Goal: Check status: Check status

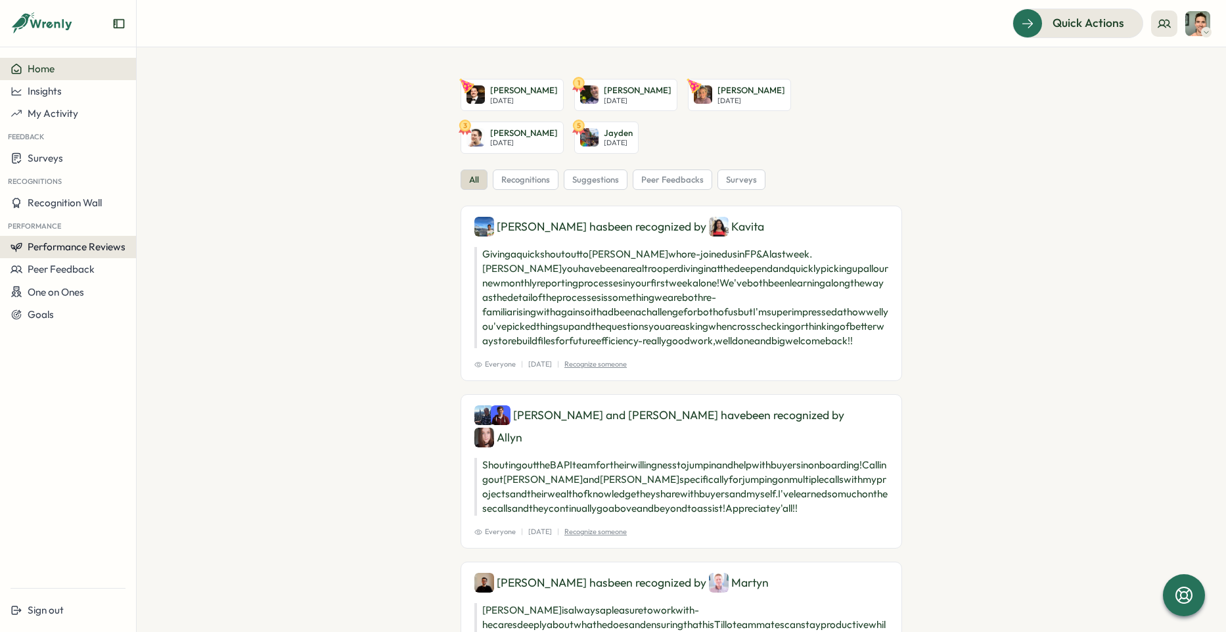
click at [90, 254] on button "Performance Reviews" at bounding box center [68, 247] width 136 height 22
click at [145, 235] on div "Reviews" at bounding box center [157, 234] width 37 height 14
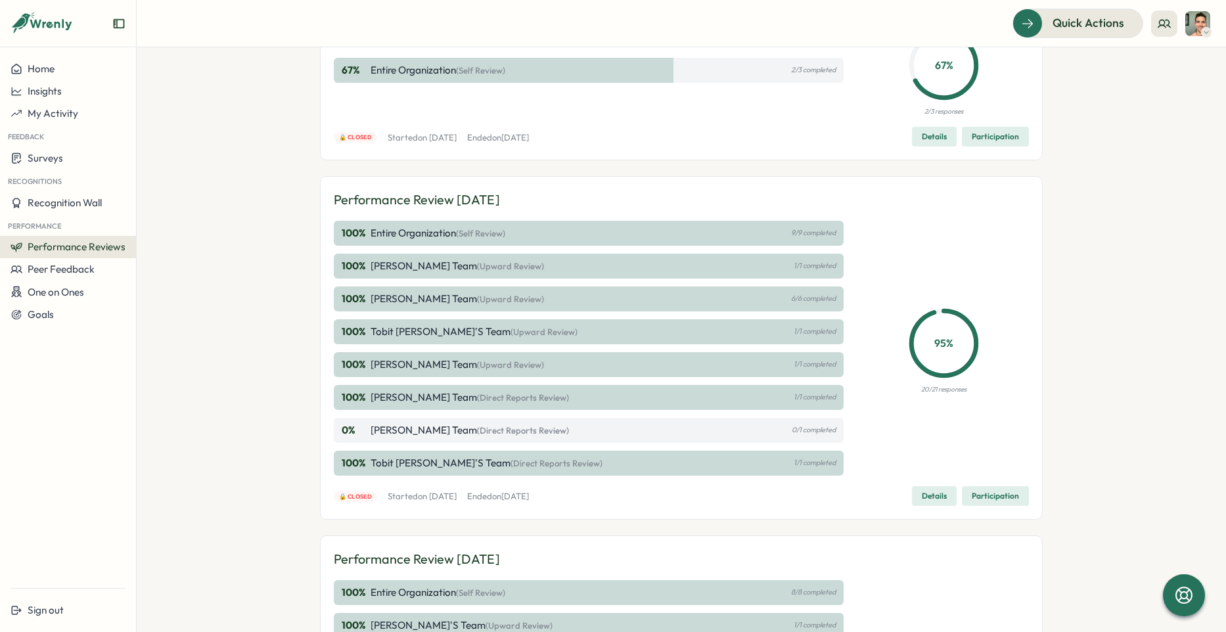
scroll to position [221, 0]
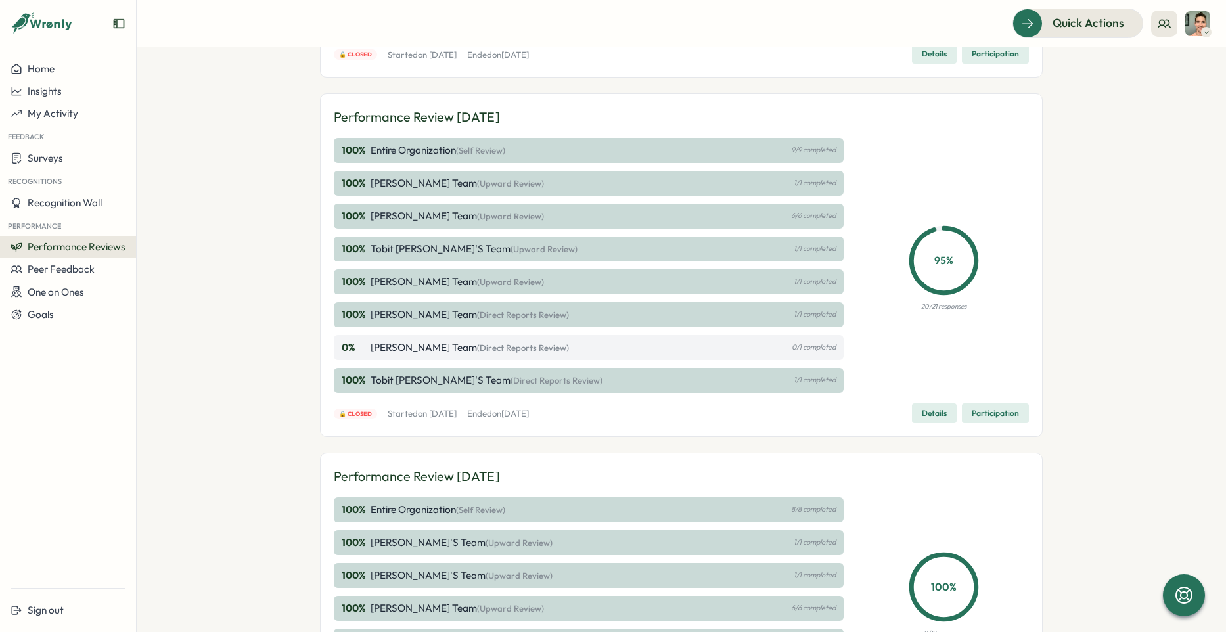
click at [453, 390] on div "100 % Tobit [PERSON_NAME]'s Team (Direct Reports Review) 1/1 completed" at bounding box center [589, 380] width 510 height 25
drag, startPoint x: 771, startPoint y: 367, endPoint x: 790, endPoint y: 373, distance: 20.2
click at [771, 367] on div "100 % [PERSON_NAME] Team (Direct Reports Review) 1/1 completed 0 % [PERSON_NAME…" at bounding box center [589, 347] width 510 height 91
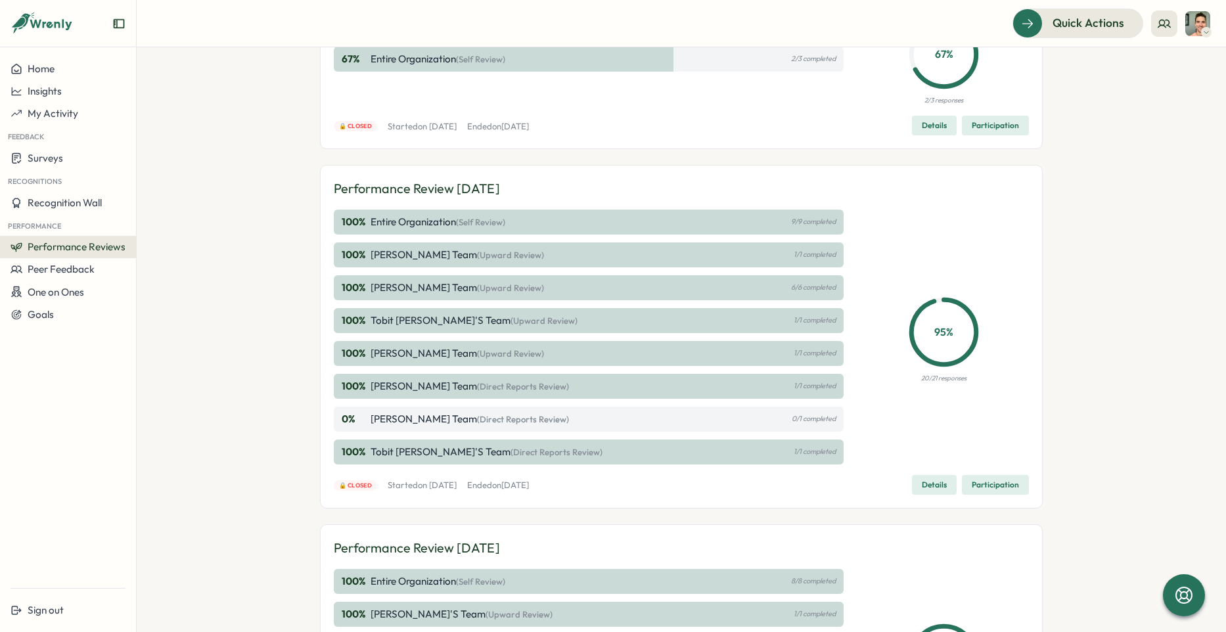
scroll to position [0, 0]
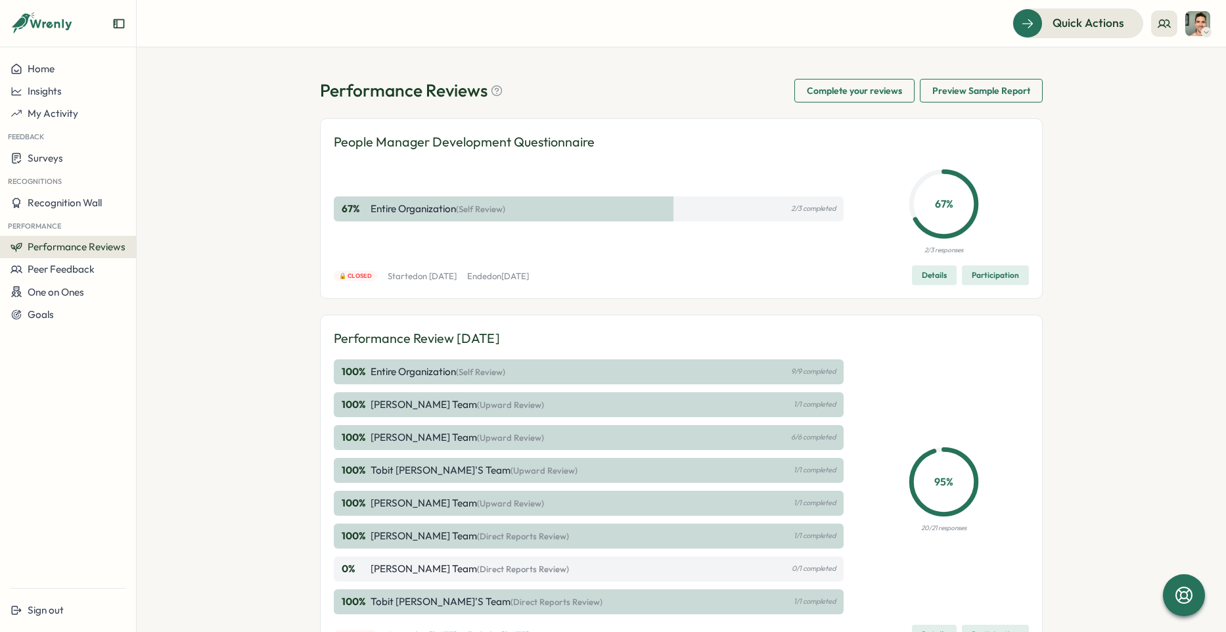
click at [493, 202] on p "Entire Organization (Self Review)" at bounding box center [438, 209] width 135 height 14
click at [496, 148] on p "People Manager Development Questionnaire" at bounding box center [464, 142] width 261 height 20
click at [723, 161] on div "People Manager Development Questionnaire 67 % Entire Organization (Self Review)…" at bounding box center [681, 208] width 695 height 153
drag, startPoint x: 928, startPoint y: 282, endPoint x: 921, endPoint y: 282, distance: 7.3
click at [922, 282] on span "Details" at bounding box center [934, 275] width 25 height 18
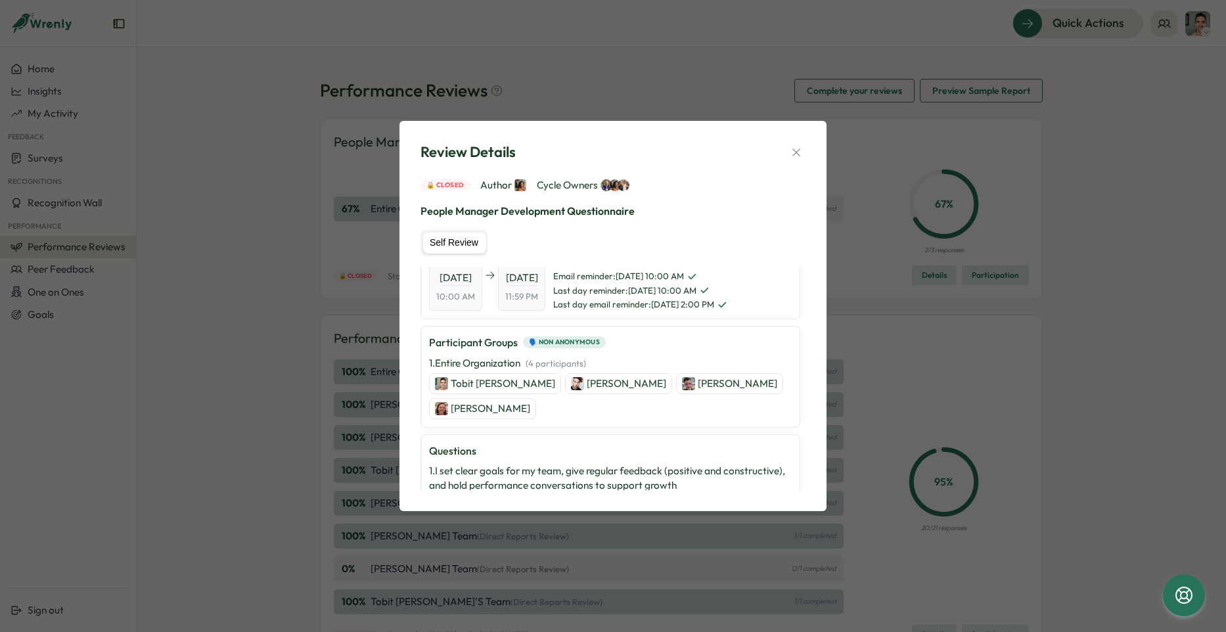
scroll to position [70, 0]
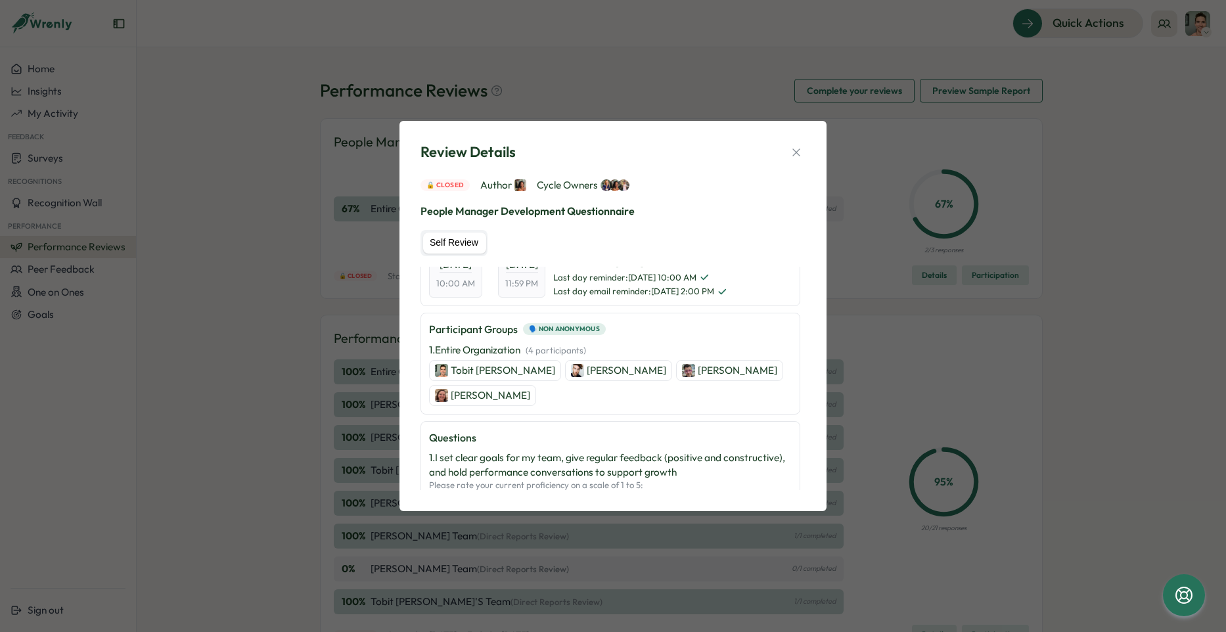
click at [314, 288] on div "Review Details 🔒 Closed Author Cycle Owners People Manager Development Question…" at bounding box center [613, 316] width 1226 height 632
click at [805, 146] on button "button" at bounding box center [796, 152] width 18 height 18
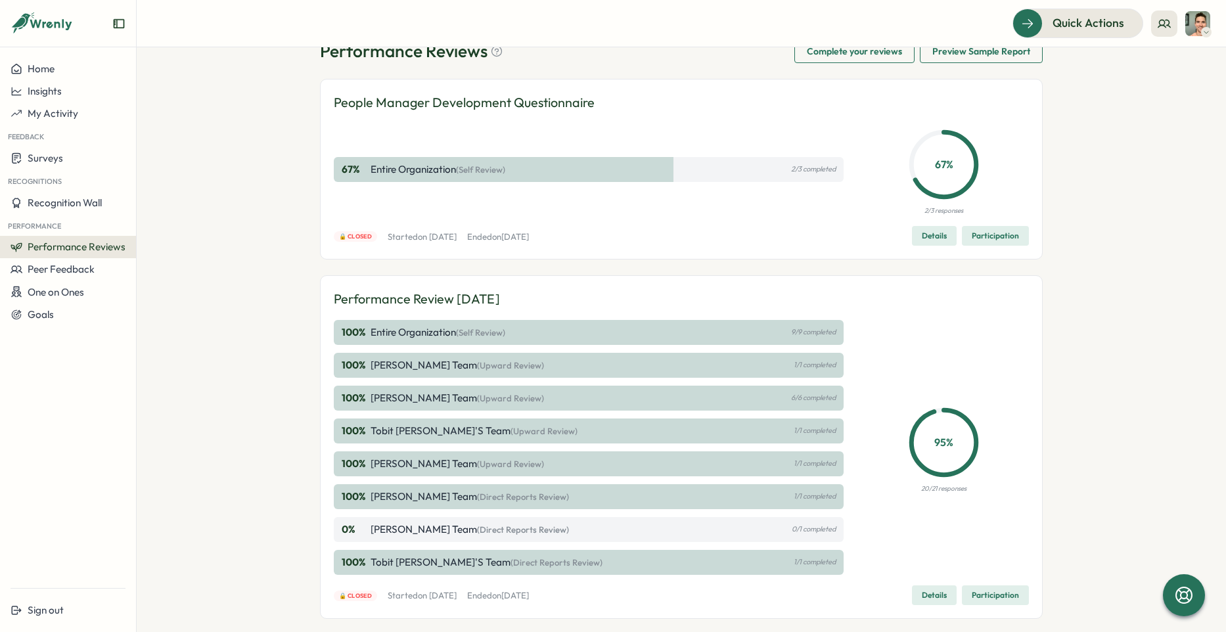
scroll to position [151, 0]
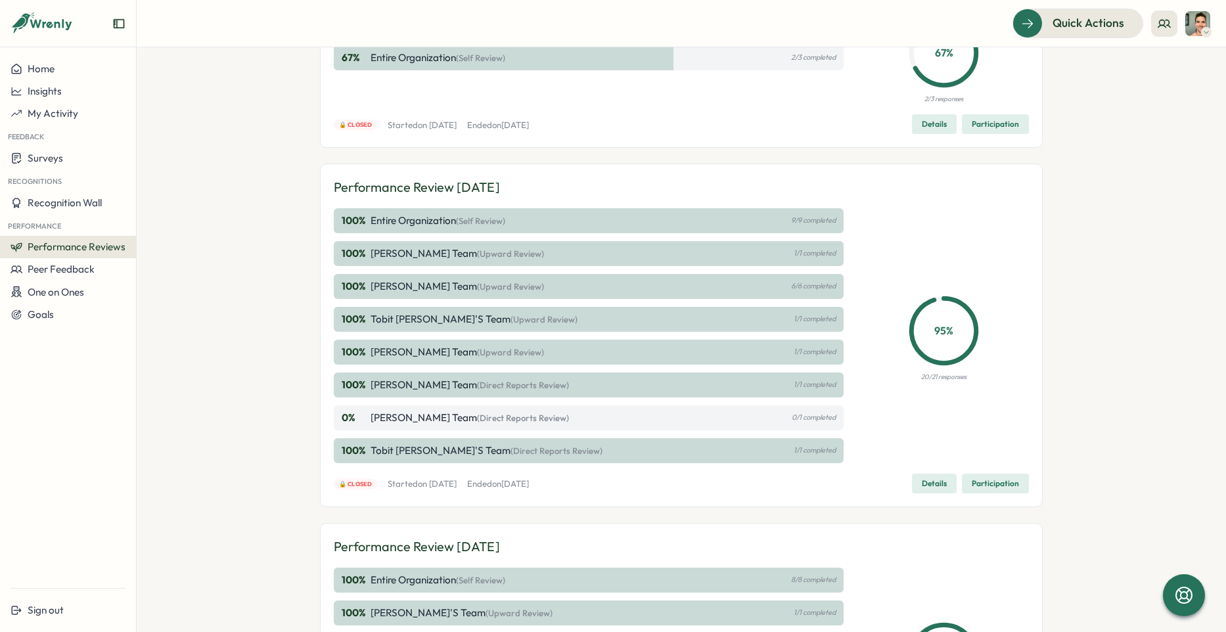
click at [939, 487] on span "Details" at bounding box center [934, 483] width 25 height 18
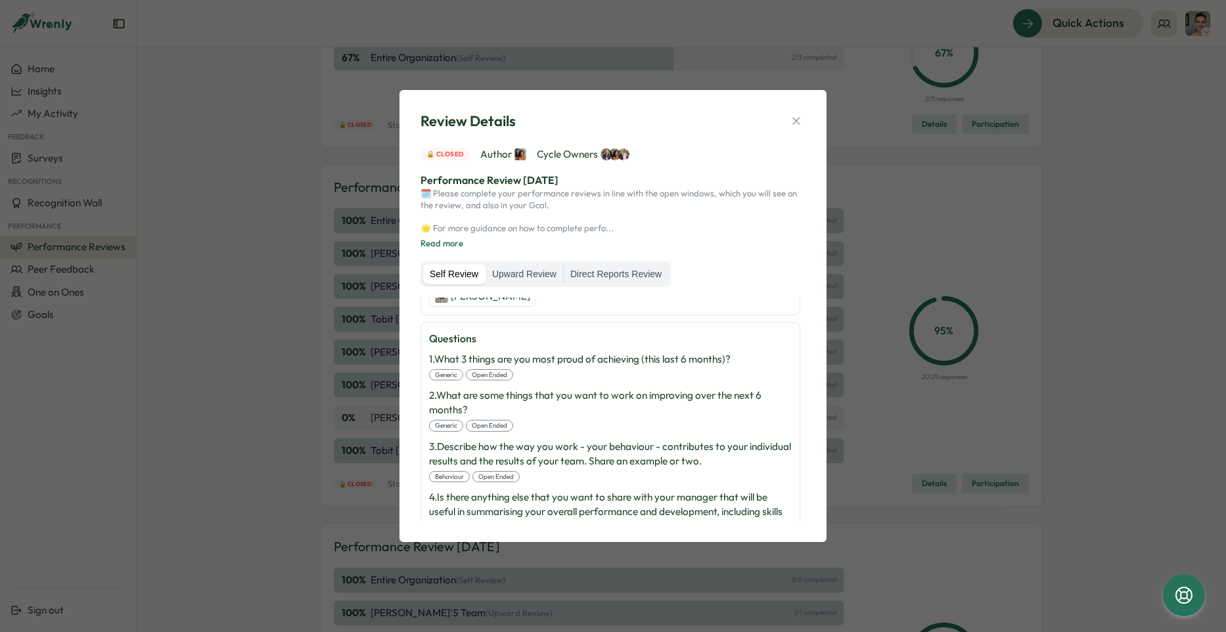
scroll to position [248, 0]
click at [445, 246] on button "Read more" at bounding box center [441, 244] width 43 height 12
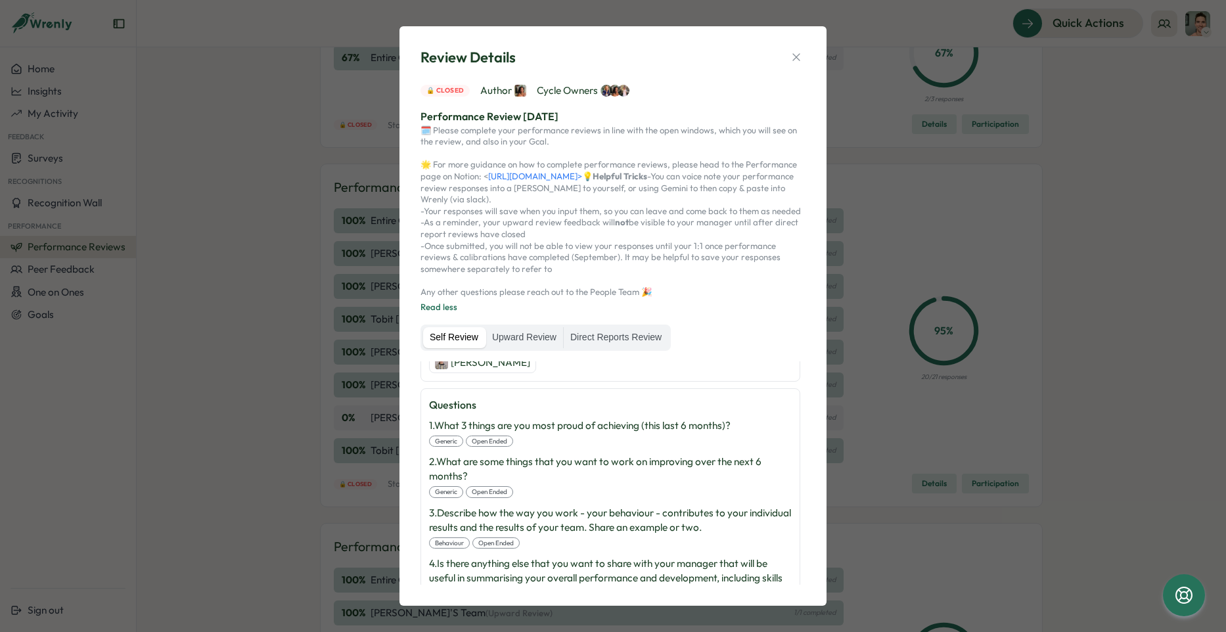
scroll to position [23, 0]
click at [608, 330] on label "Direct Reports Review" at bounding box center [616, 337] width 104 height 21
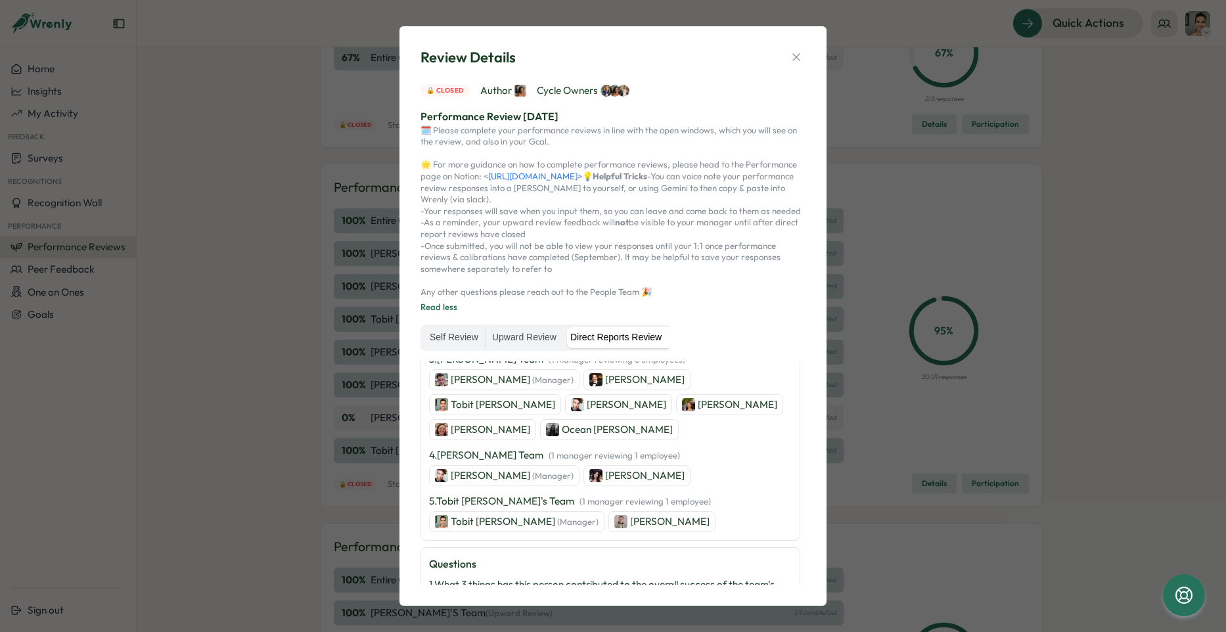
scroll to position [407, 0]
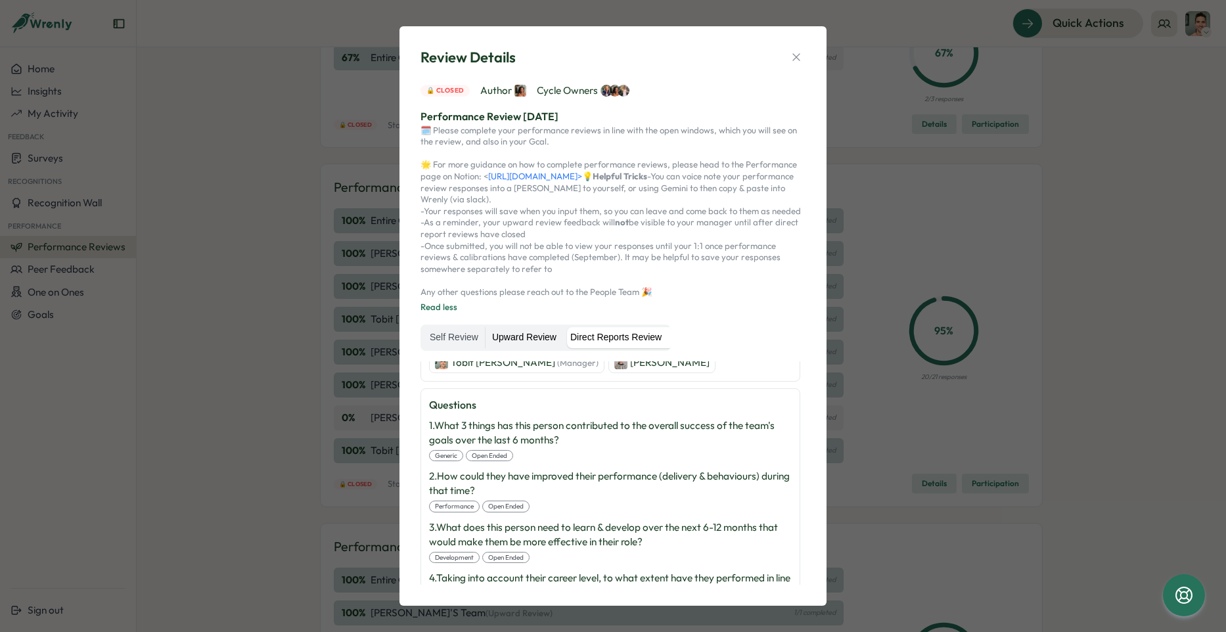
click at [508, 334] on label "Upward Review" at bounding box center [524, 337] width 78 height 21
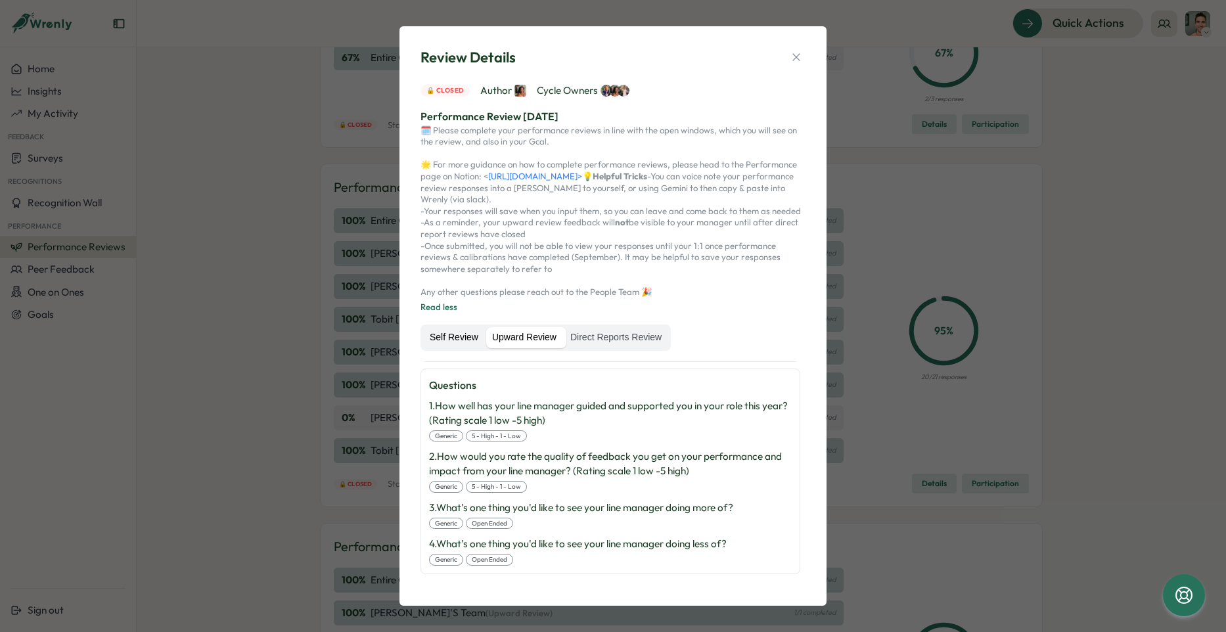
click at [463, 338] on label "Self Review" at bounding box center [454, 337] width 62 height 21
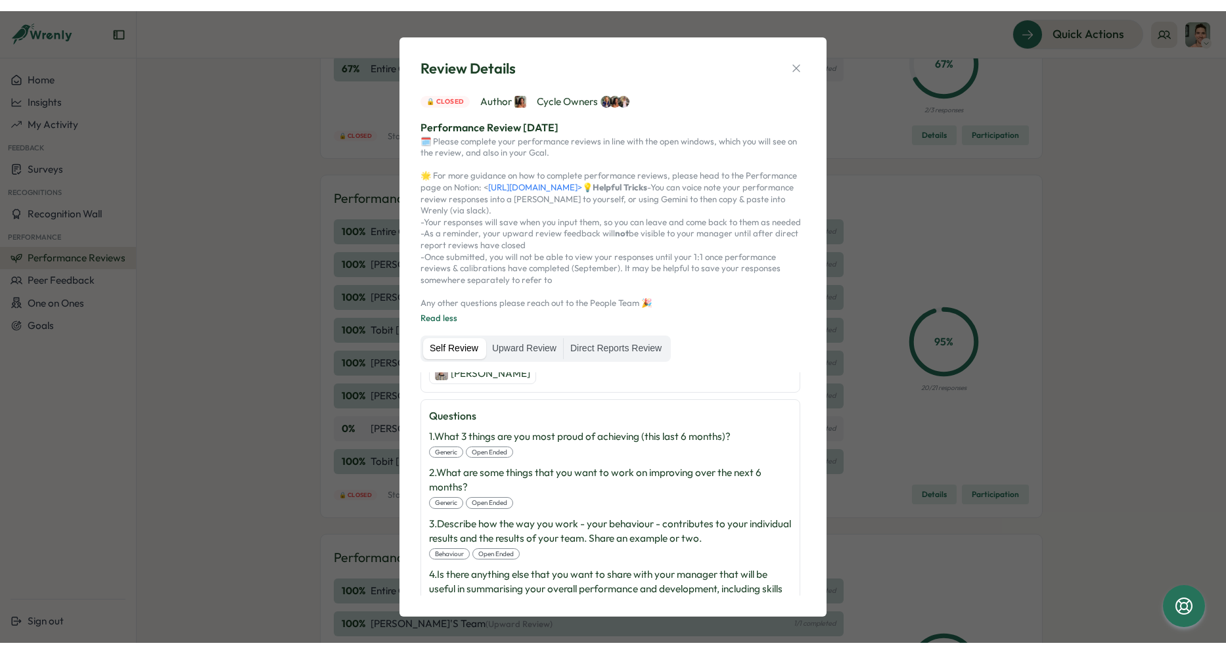
scroll to position [0, 0]
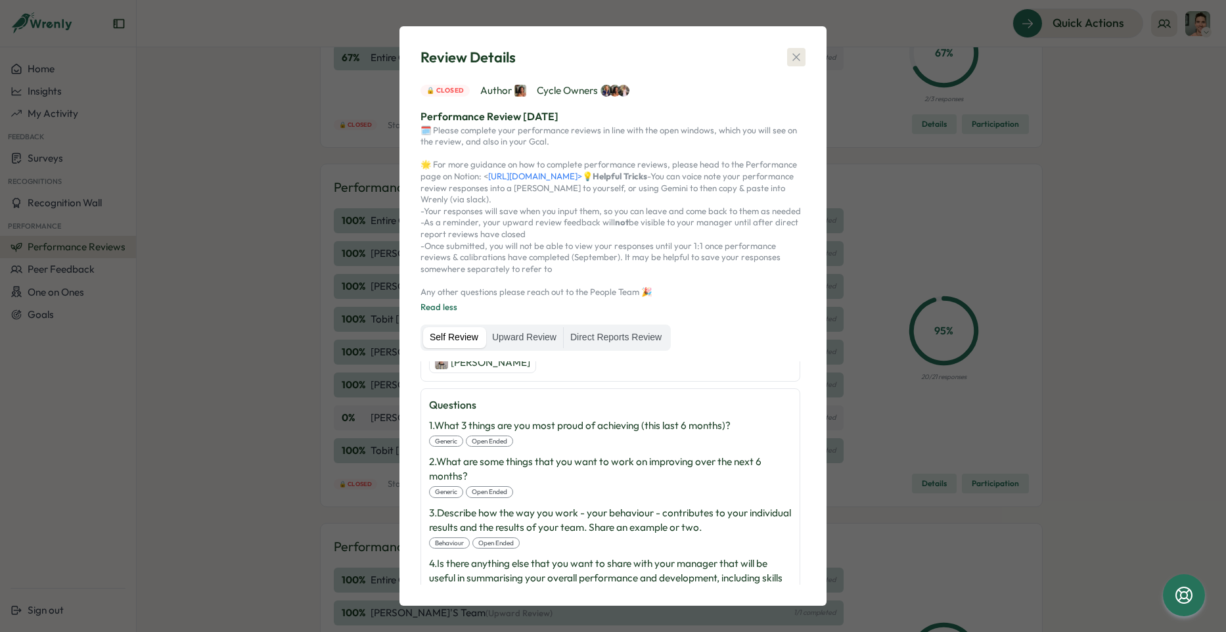
click at [794, 57] on icon "button" at bounding box center [796, 57] width 13 height 13
